Goal: Transaction & Acquisition: Purchase product/service

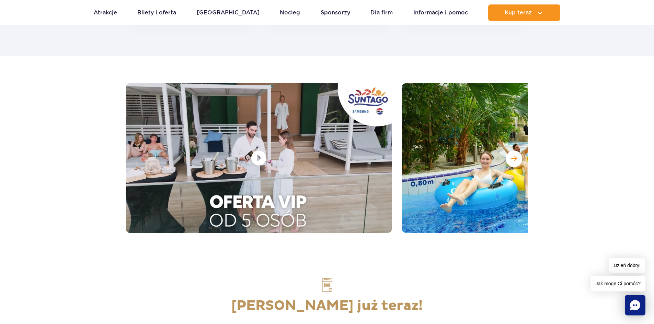
scroll to position [927, 0]
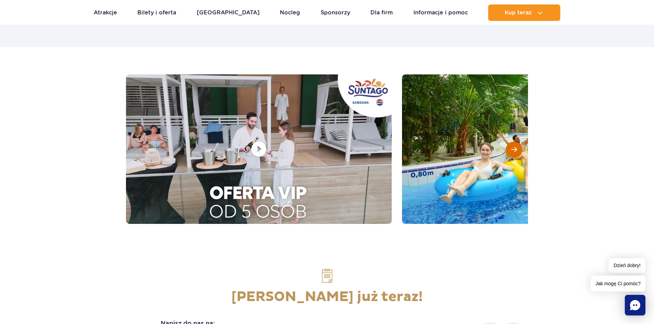
click at [510, 150] on div at bounding box center [514, 150] width 16 height 16
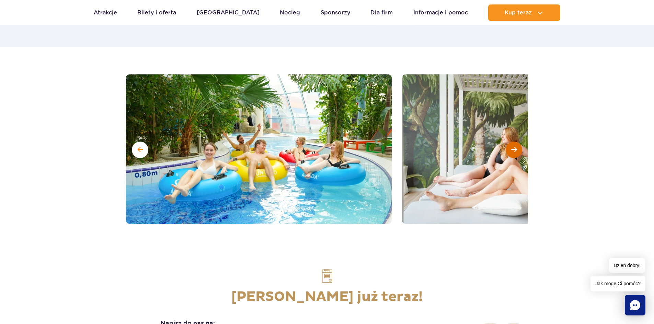
click at [510, 150] on div at bounding box center [514, 150] width 16 height 16
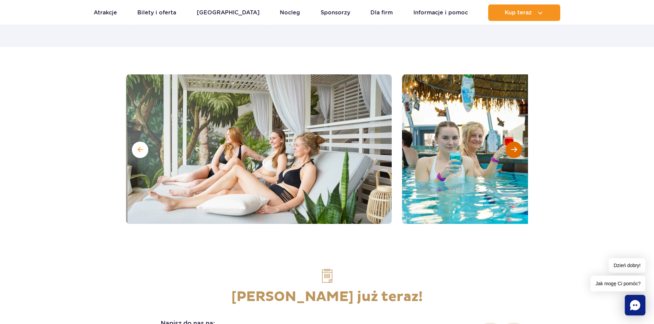
click at [510, 150] on div at bounding box center [514, 150] width 16 height 16
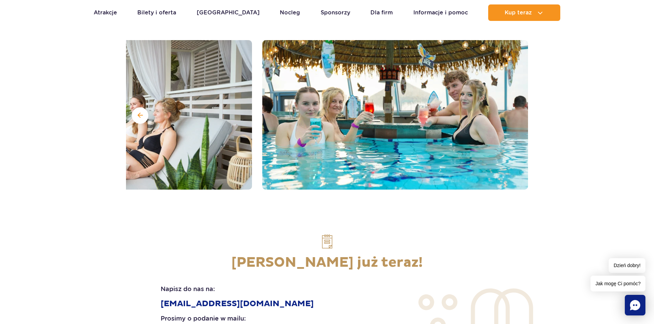
scroll to position [789, 0]
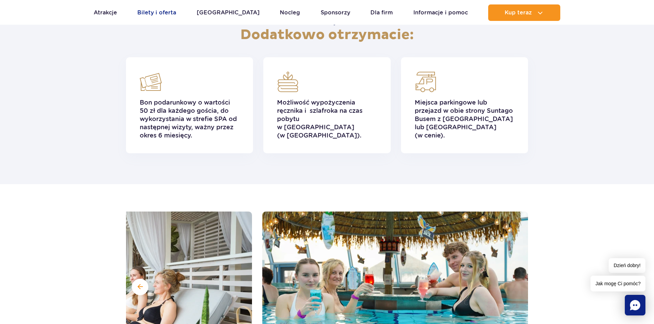
click at [160, 16] on link "Bilety i oferta" at bounding box center [156, 12] width 39 height 16
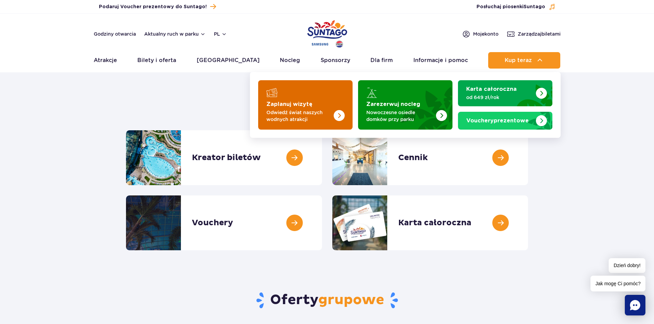
click at [305, 112] on p "Odwiedź świat naszych wodnych atrakcji" at bounding box center [299, 116] width 67 height 14
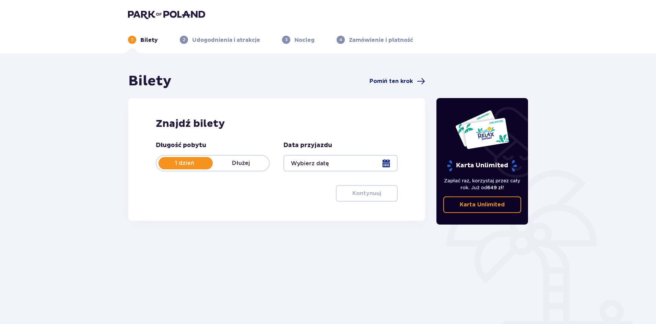
click at [400, 80] on span "Pomiń ten krok" at bounding box center [391, 82] width 43 height 8
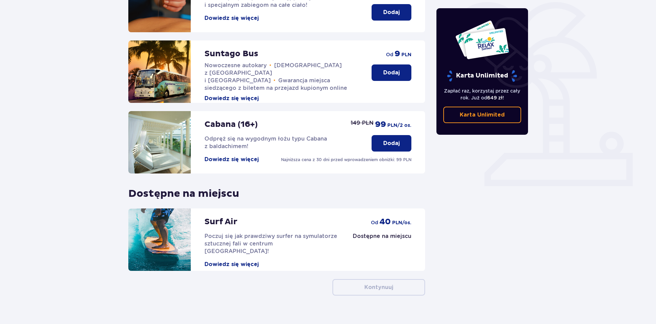
scroll to position [172, 0]
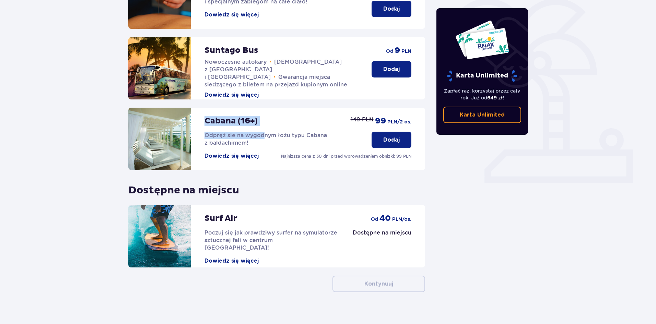
drag, startPoint x: 204, startPoint y: 112, endPoint x: 265, endPoint y: 126, distance: 62.3
click at [265, 126] on div "Cabana (16+) Odpręż się na wygodnym łożu typu Cabana z baldachimem! Dowiedz się…" at bounding box center [243, 139] width 230 height 62
click at [297, 153] on p "Najniższa cena z 30 dni przed wprowadzeniem obniżki: 99 PLN" at bounding box center [346, 156] width 130 height 6
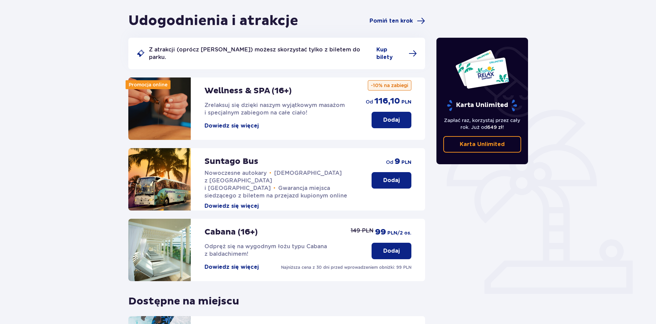
scroll to position [137, 0]
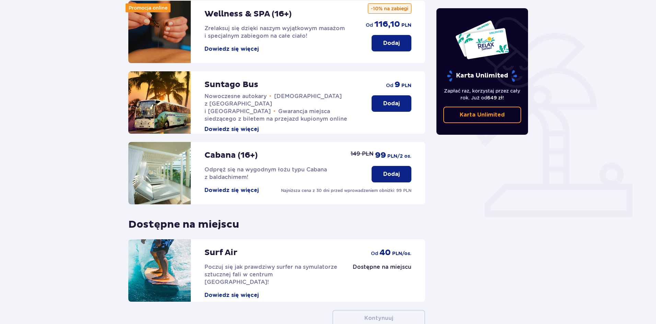
click at [247, 187] on button "Dowiedz się więcej" at bounding box center [232, 191] width 54 height 8
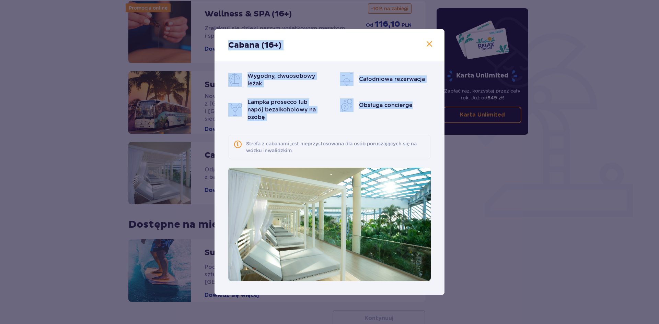
drag, startPoint x: 244, startPoint y: 50, endPoint x: 412, endPoint y: 111, distance: 179.3
click at [412, 111] on div "Cabana (16+) Wygodny, dwuosobowy leżak Całodniowa rezerwacja Lampka prosecco lu…" at bounding box center [330, 162] width 230 height 266
click at [409, 118] on div "Wygodny, dwuosobowy leżak Całodniowa rezerwacja Lampka prosecco lub napój bezal…" at bounding box center [329, 96] width 203 height 49
drag, startPoint x: 266, startPoint y: 75, endPoint x: 413, endPoint y: 121, distance: 154.4
click at [413, 121] on div "Wygodny, dwuosobowy leżak Całodniowa rezerwacja Lampka prosecco lub napój bezal…" at bounding box center [330, 178] width 230 height 234
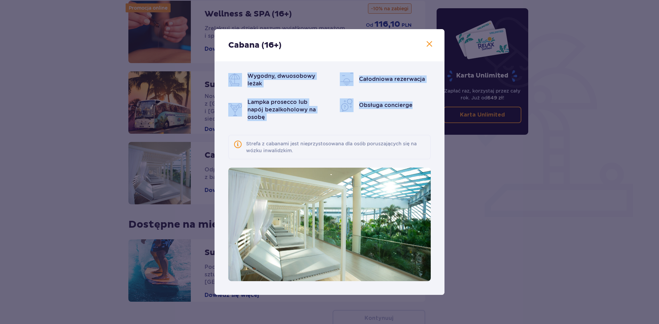
click at [431, 42] on span at bounding box center [429, 44] width 8 height 8
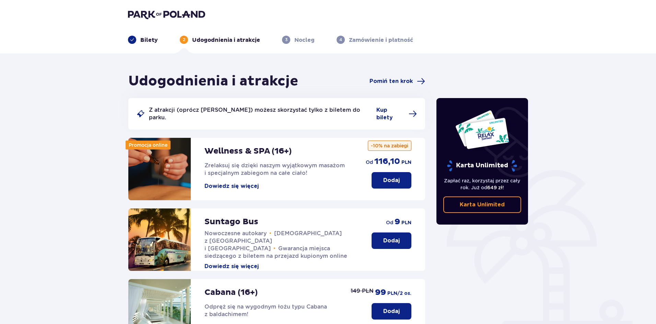
click at [238, 183] on button "Dowiedz się więcej" at bounding box center [232, 187] width 54 height 8
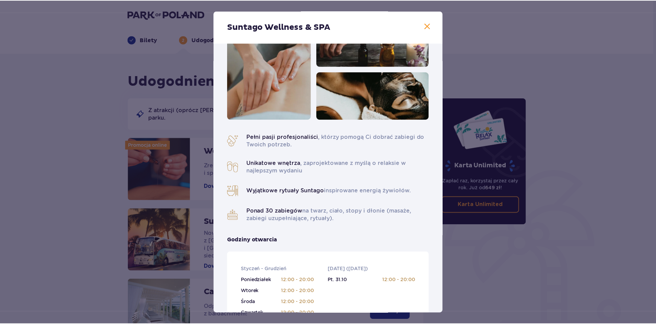
scroll to position [69, 0]
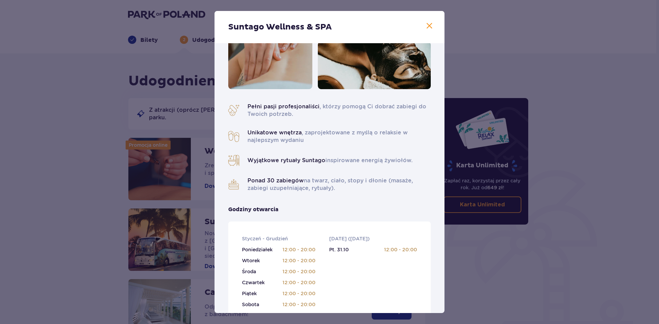
click at [427, 28] on span at bounding box center [429, 26] width 8 height 8
